Goal: Task Accomplishment & Management: Complete application form

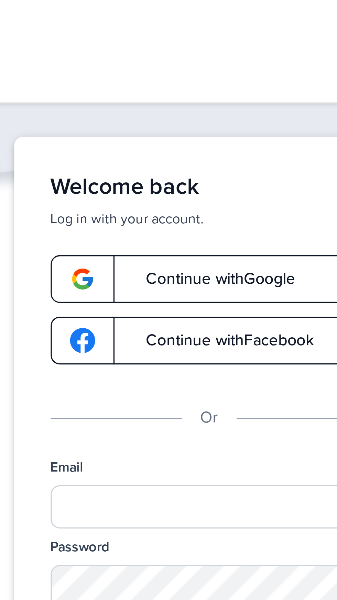
click at [184, 83] on span "Continue with Google" at bounding box center [169, 84] width 52 height 5
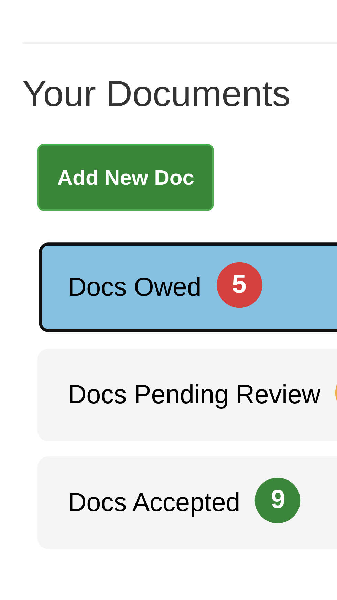
click at [43, 168] on span "Docs Owed 5" at bounding box center [34, 168] width 51 height 7
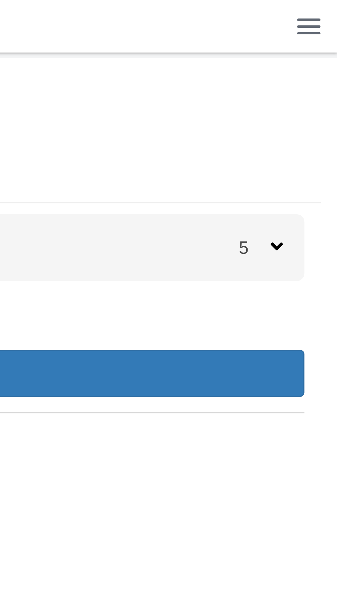
click at [318, 79] on icon at bounding box center [318, 77] width 4 height 6
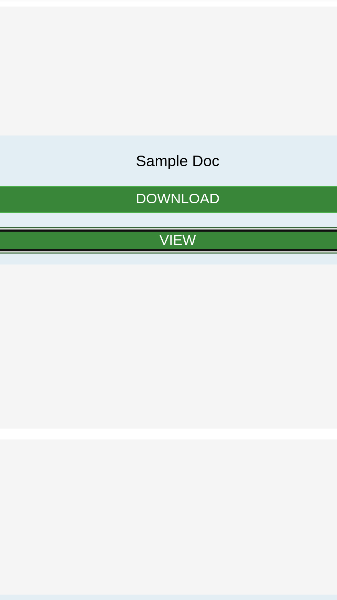
click at [180, 168] on link "View" at bounding box center [168, 165] width 280 height 9
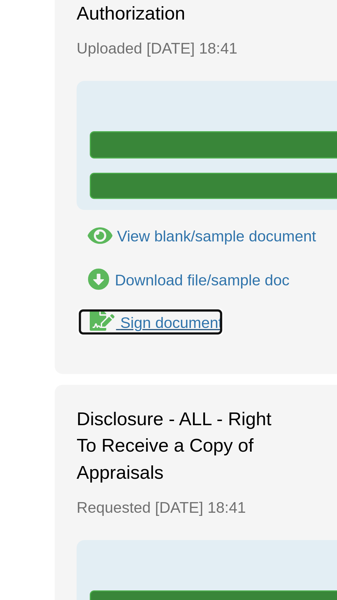
click at [52, 207] on div "Sign document" at bounding box center [54, 207] width 32 height 5
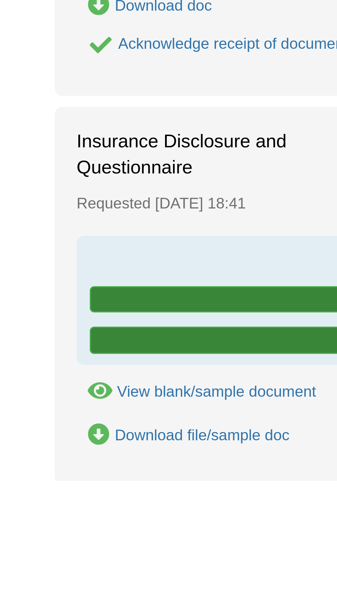
scroll to position [174, 0]
